Goal: Find specific page/section: Find specific page/section

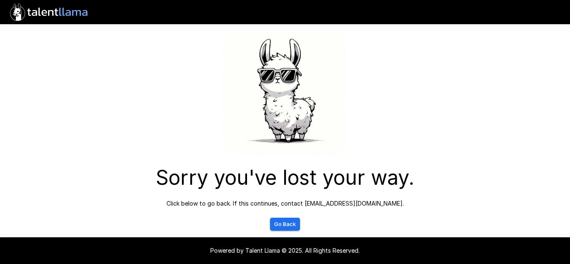
click at [282, 221] on link "Go Back" at bounding box center [285, 224] width 30 height 13
click at [289, 221] on link "Go Back" at bounding box center [285, 224] width 30 height 13
